Goal: Transaction & Acquisition: Purchase product/service

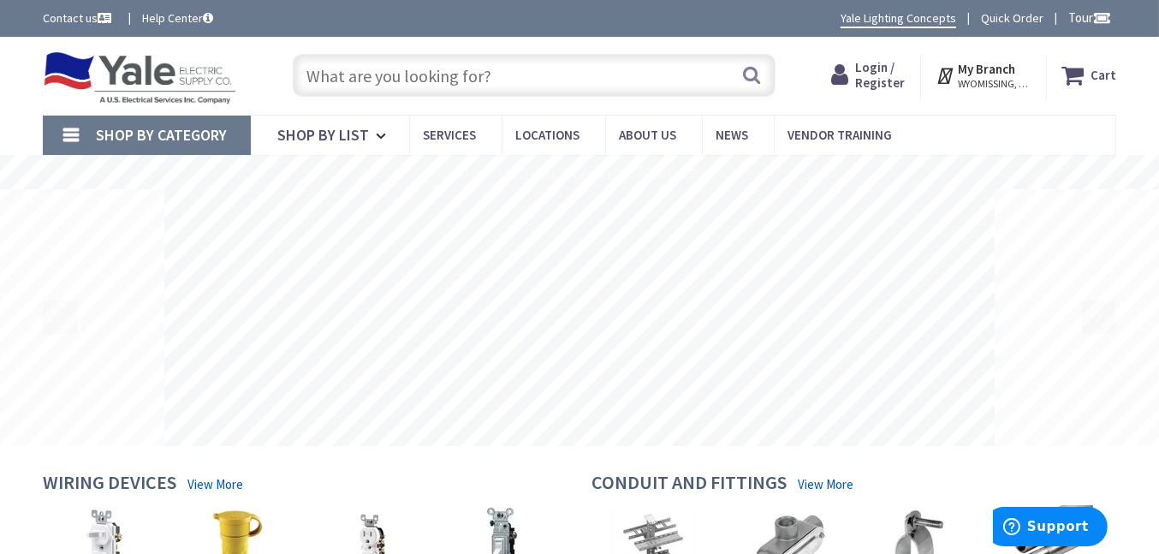
click at [441, 77] on input "text" at bounding box center [534, 75] width 482 height 43
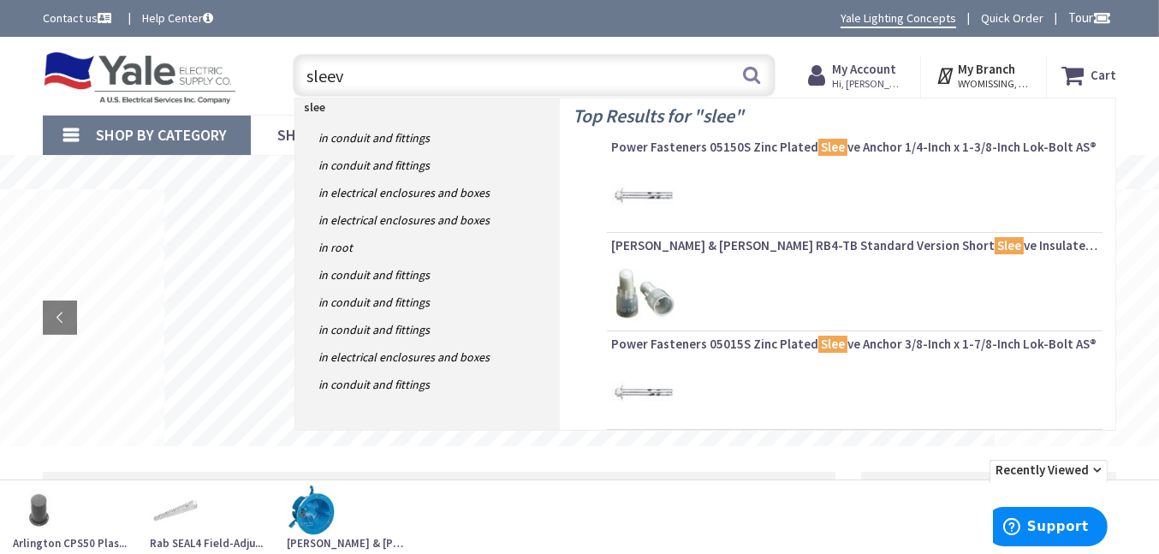
type input "sleeve"
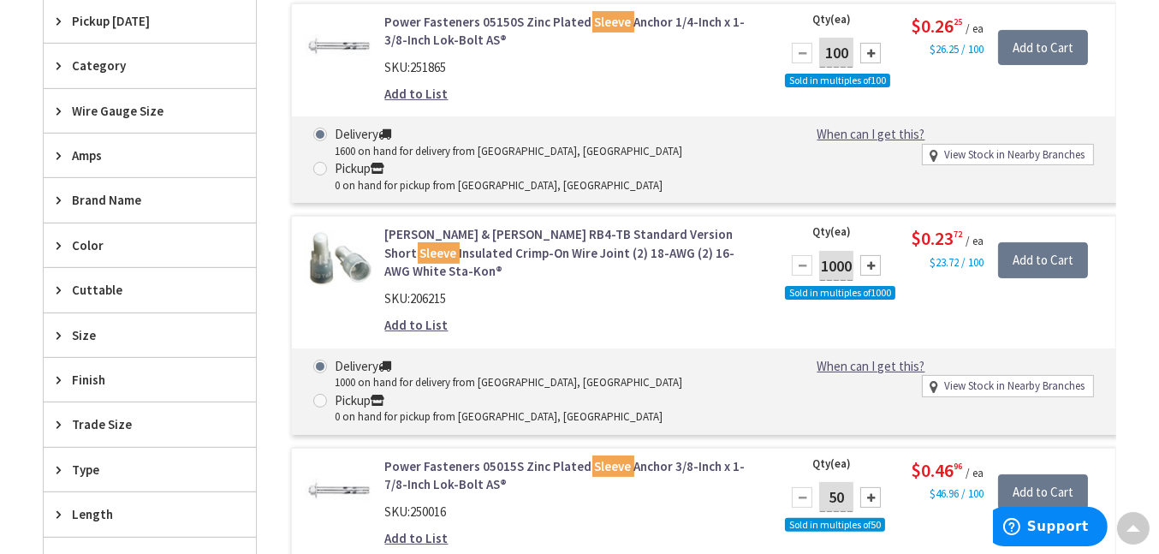
scroll to position [543, 0]
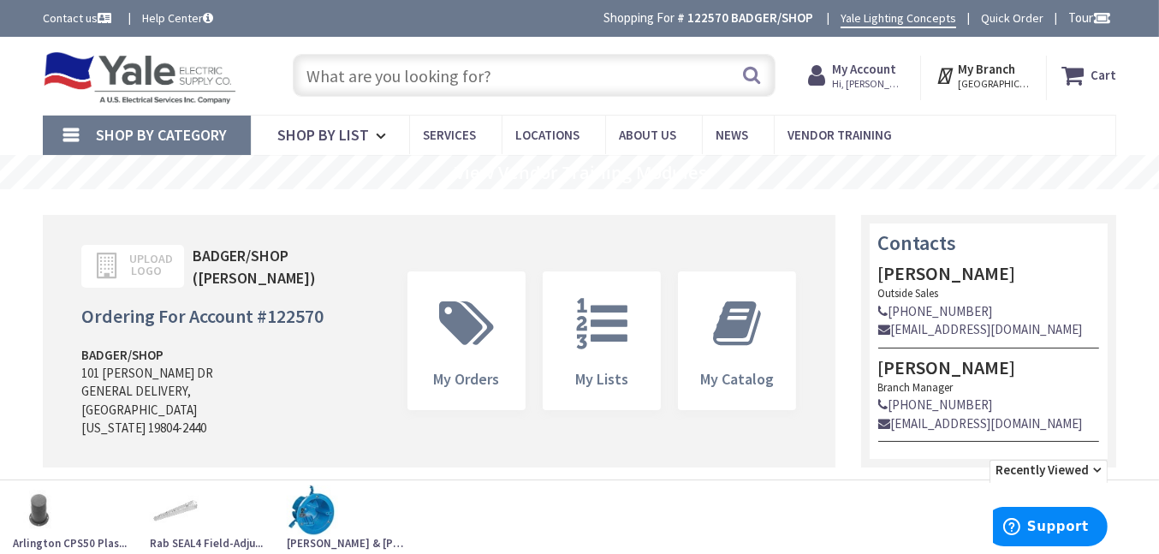
click at [501, 72] on input "text" at bounding box center [534, 75] width 482 height 43
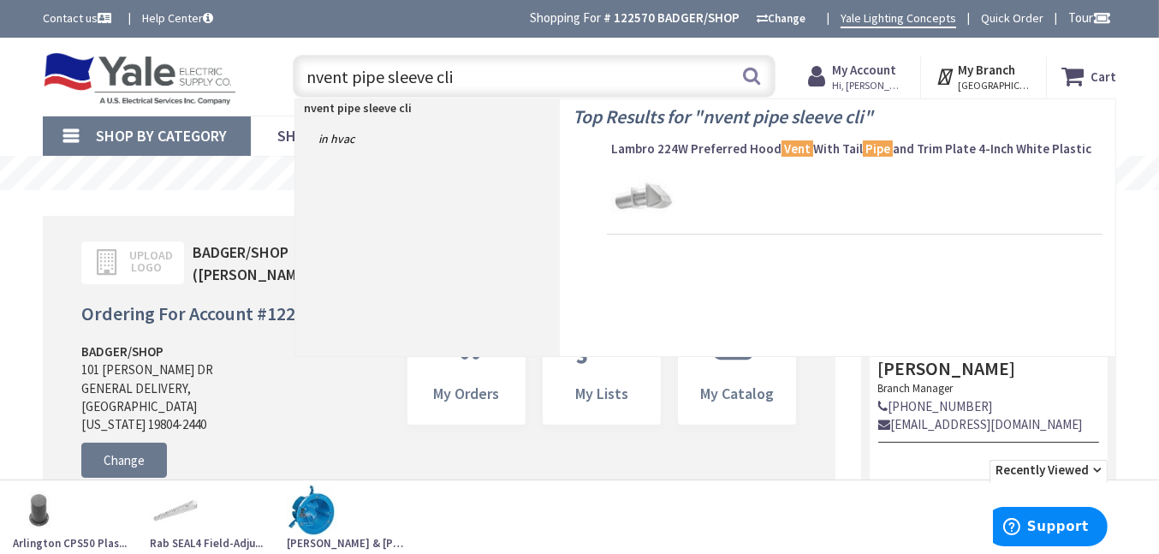
type input "nvent pipe sleeve clip"
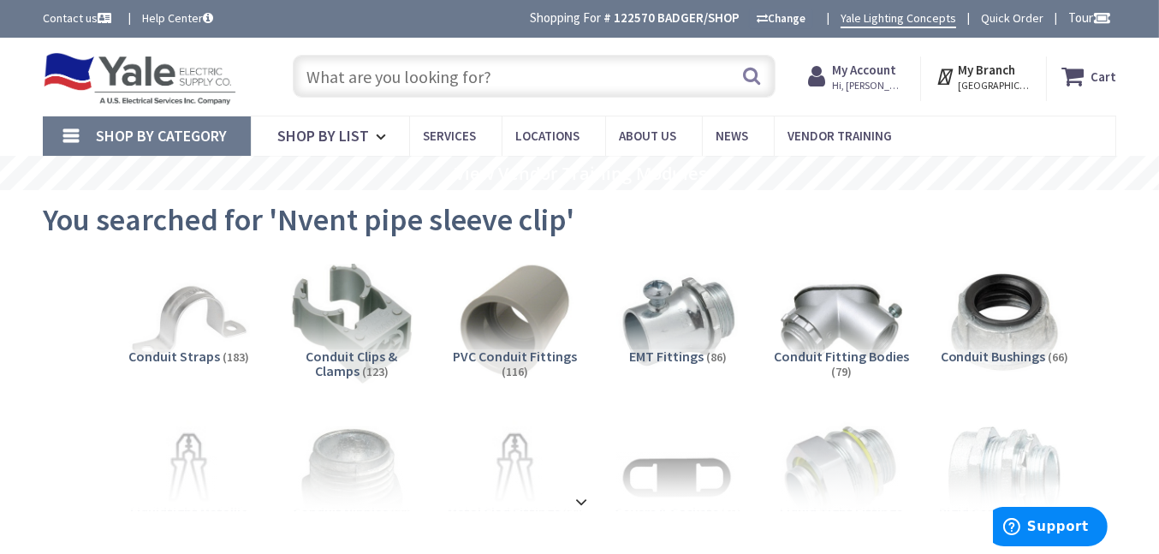
click at [478, 74] on input "text" at bounding box center [534, 76] width 482 height 43
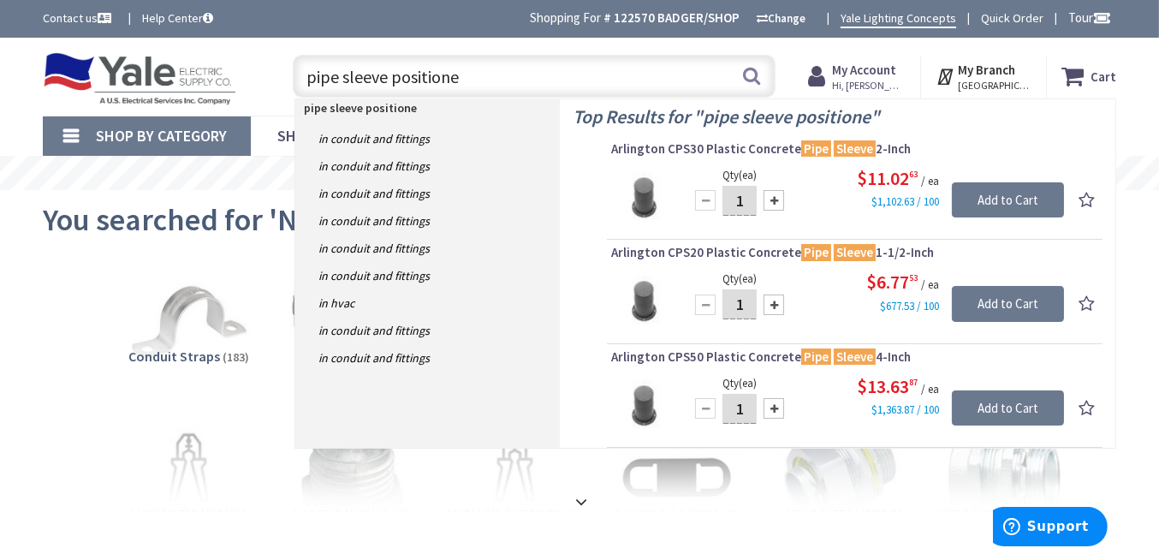
type input "pipe sleeve positioner"
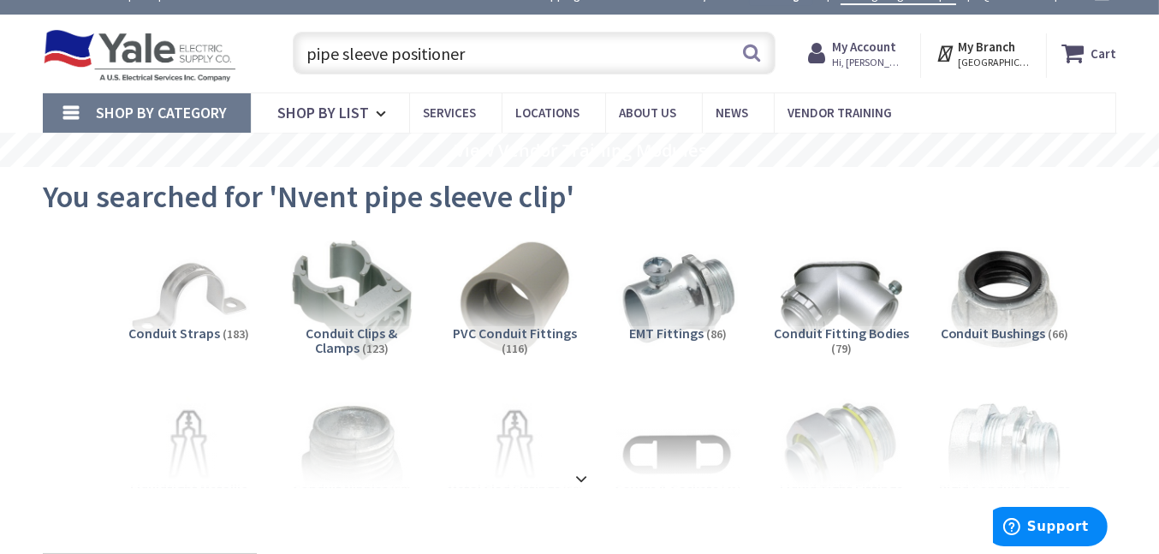
scroll to position [50, 0]
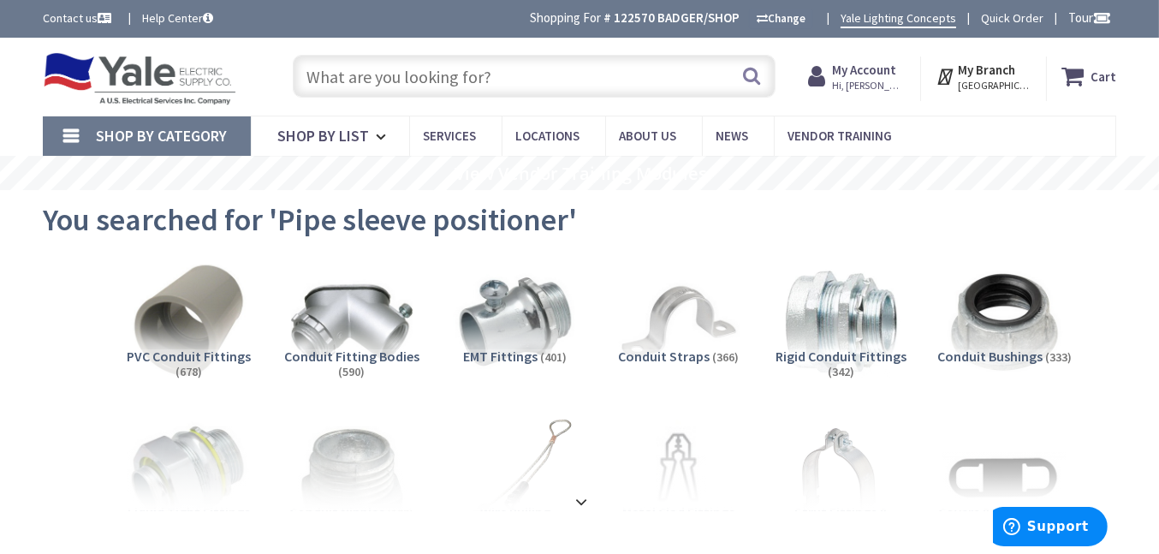
click at [539, 64] on input "text" at bounding box center [534, 76] width 482 height 43
click at [464, 68] on input "text" at bounding box center [534, 76] width 482 height 43
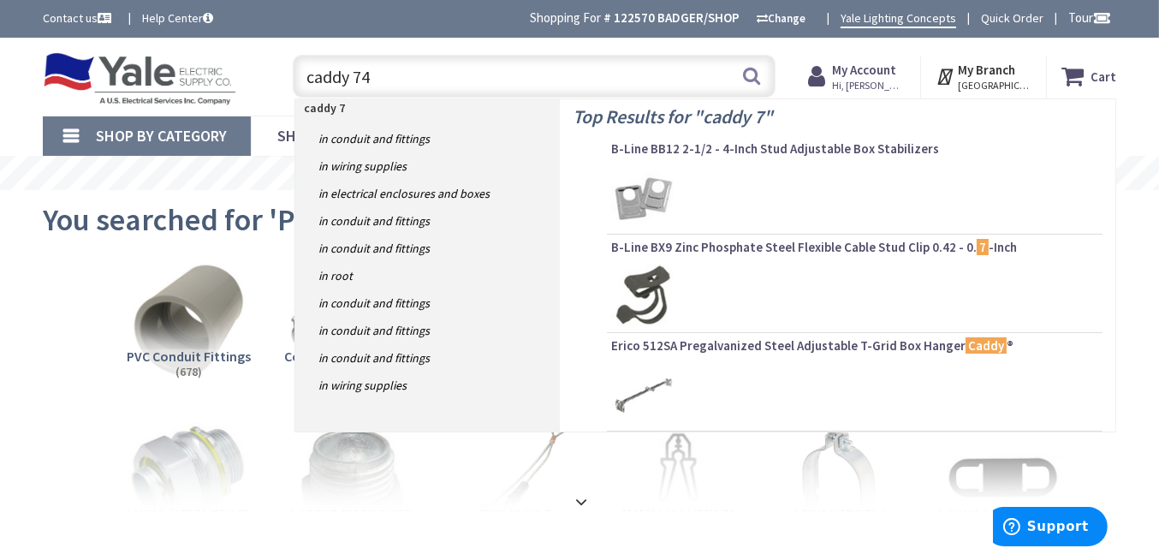
type input "caddy 740"
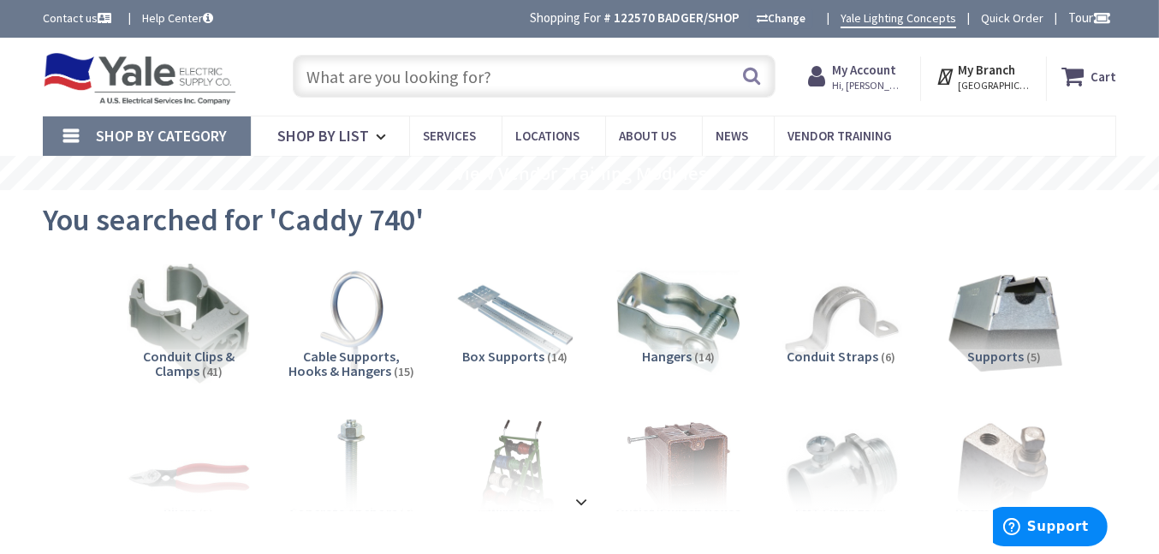
click at [539, 78] on input "text" at bounding box center [534, 76] width 482 height 43
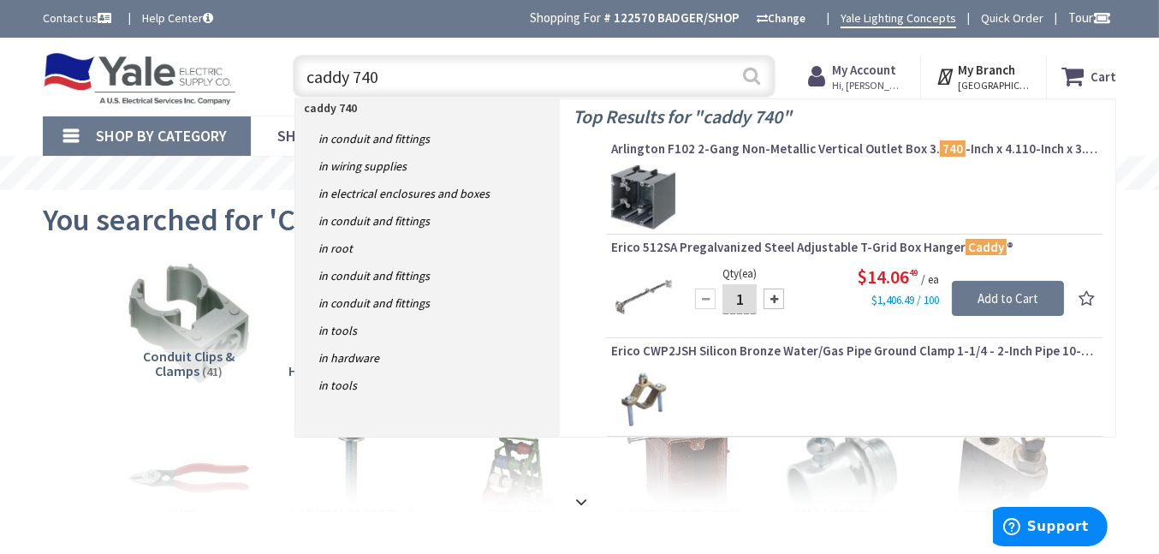
type input "caddy 740"
click at [750, 75] on button "Search" at bounding box center [751, 75] width 22 height 39
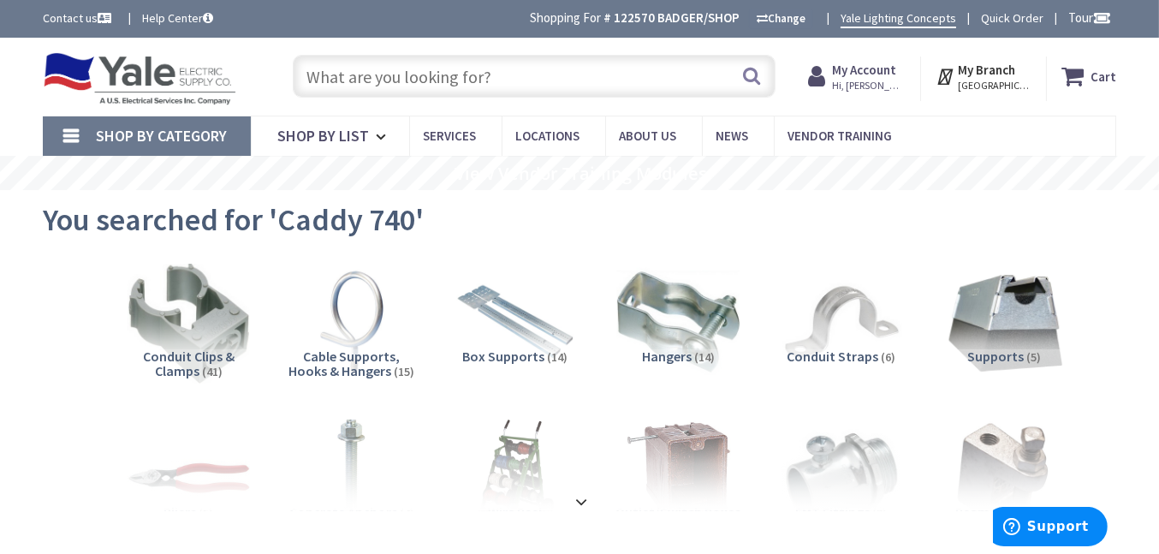
click at [446, 75] on input "text" at bounding box center [534, 76] width 482 height 43
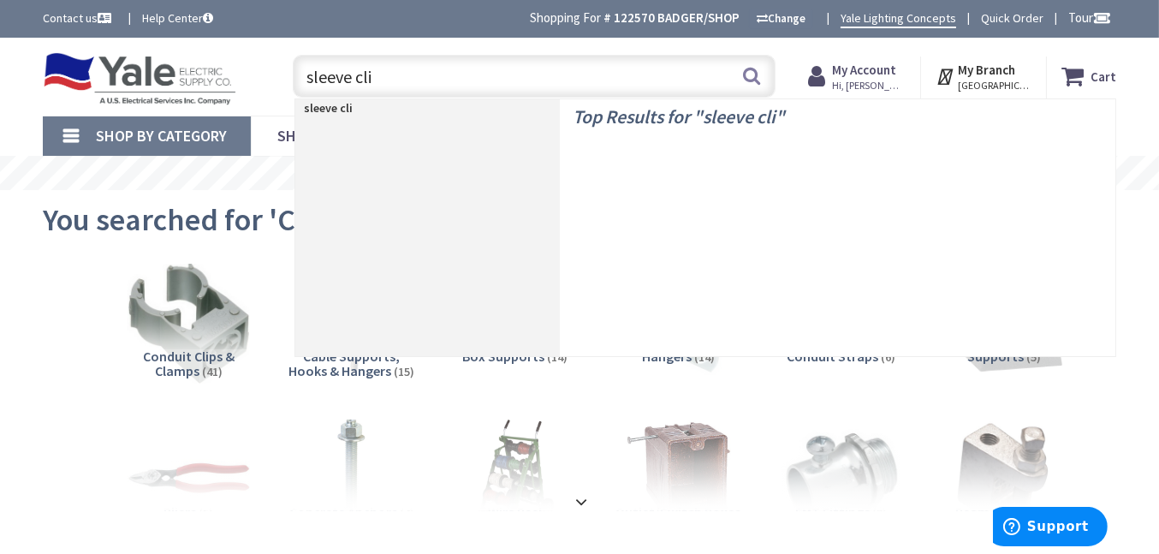
type input "sleeve clip"
